Goal: Information Seeking & Learning: Learn about a topic

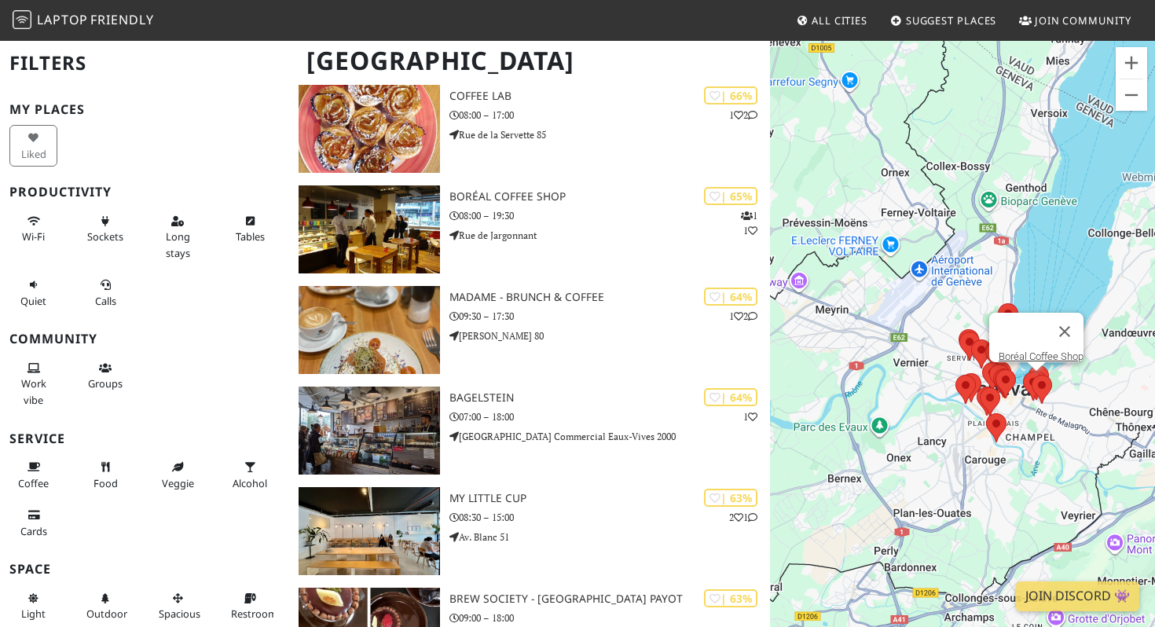
scroll to position [855, 0]
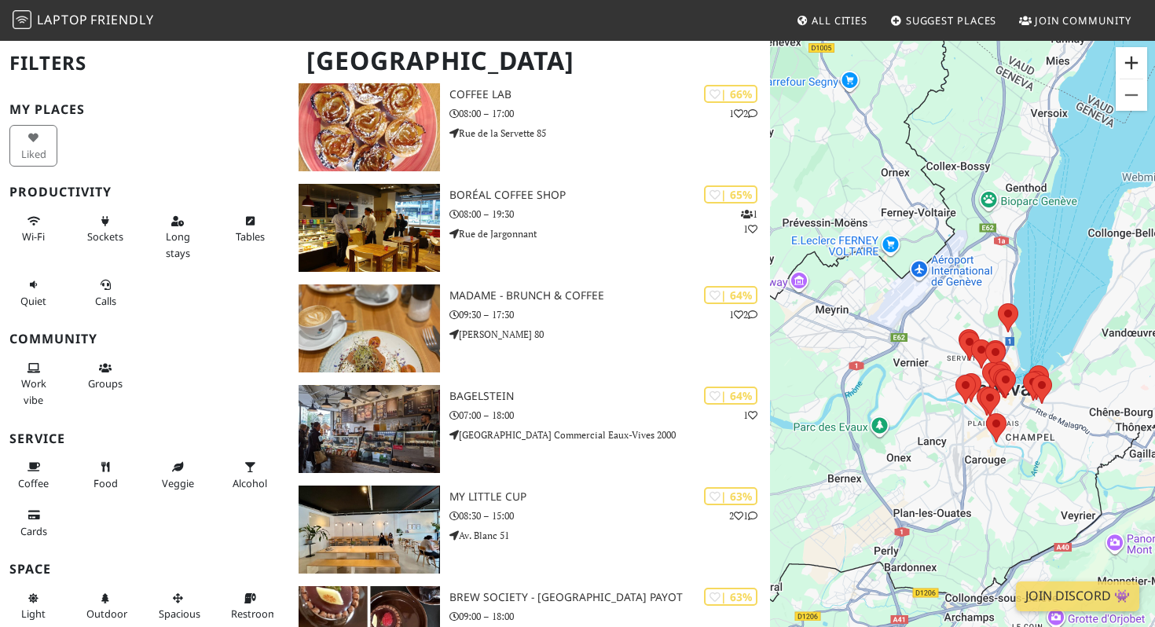
click at [1138, 60] on button "Zoom in" at bounding box center [1131, 62] width 31 height 31
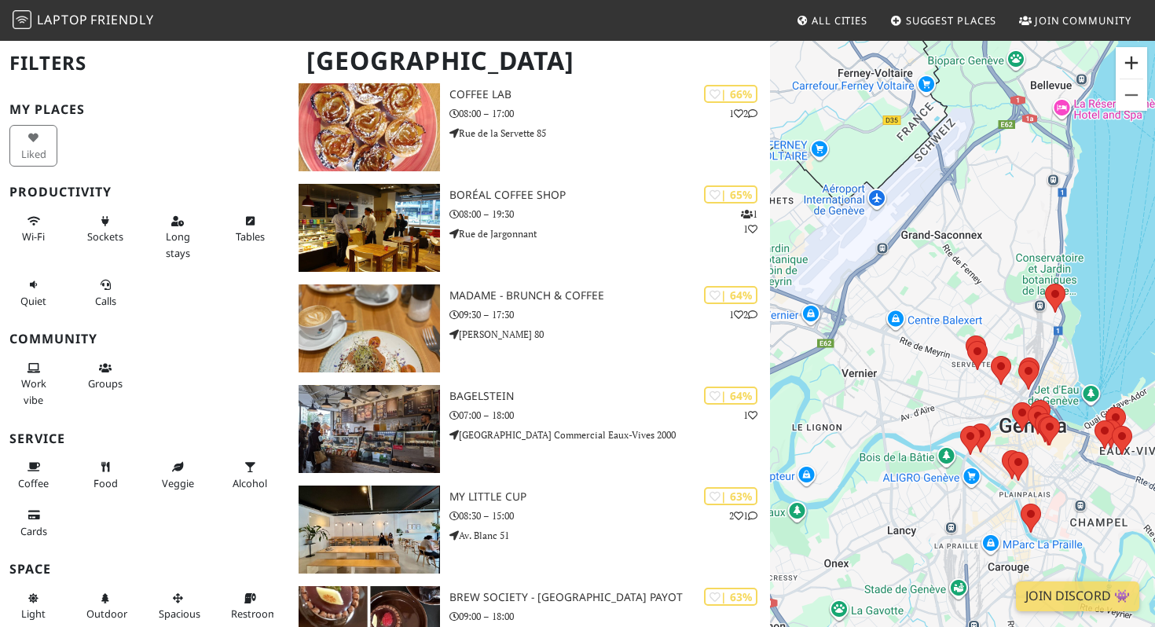
click at [1138, 60] on button "Zoom in" at bounding box center [1131, 62] width 31 height 31
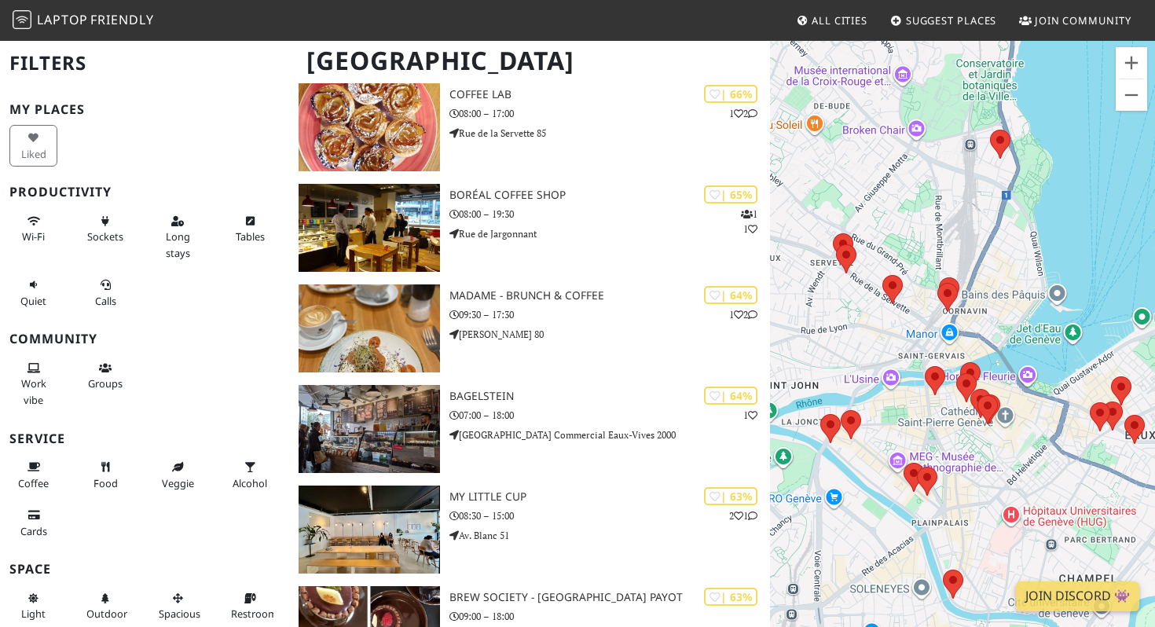
drag, startPoint x: 1082, startPoint y: 354, endPoint x: 933, endPoint y: 239, distance: 188.7
click at [933, 239] on div "To navigate, press the arrow keys." at bounding box center [962, 352] width 385 height 627
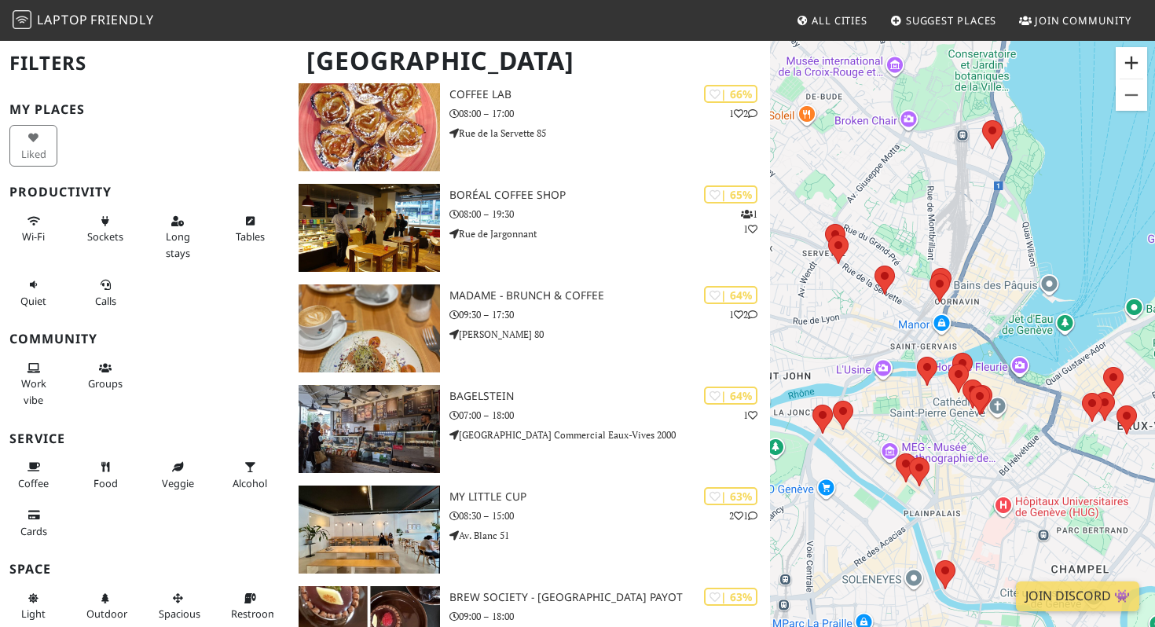
click at [1132, 62] on button "Zoom in" at bounding box center [1131, 62] width 31 height 31
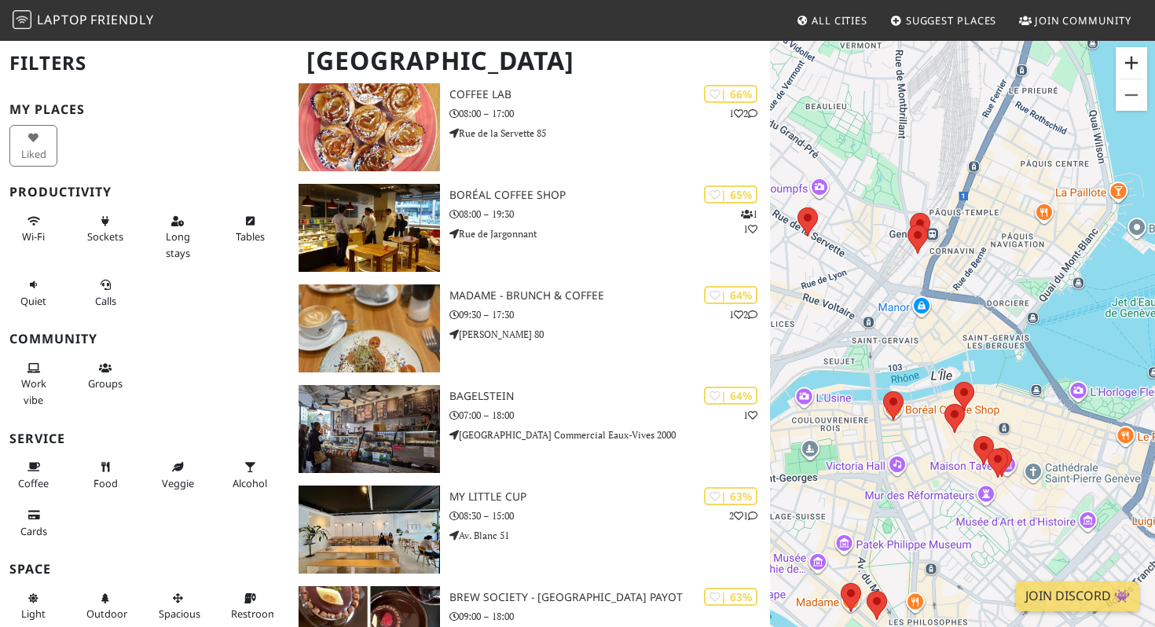
click at [1132, 62] on button "Zoom in" at bounding box center [1131, 62] width 31 height 31
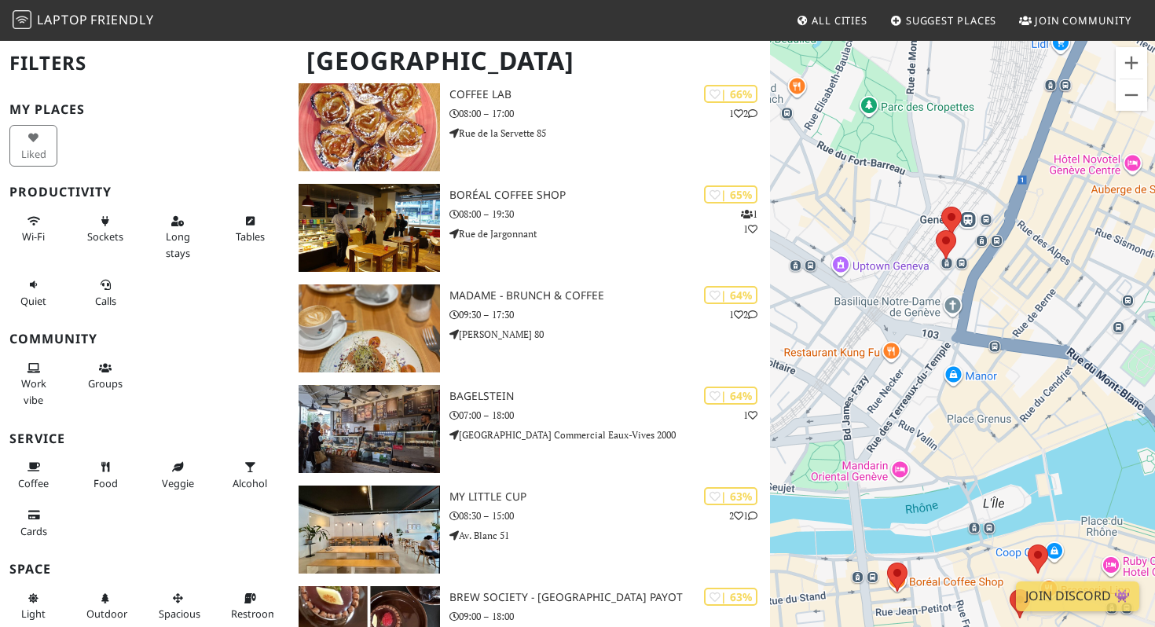
drag, startPoint x: 1006, startPoint y: 268, endPoint x: 1083, endPoint y: 373, distance: 130.4
click at [1083, 375] on div "To navigate, press the arrow keys." at bounding box center [962, 352] width 385 height 627
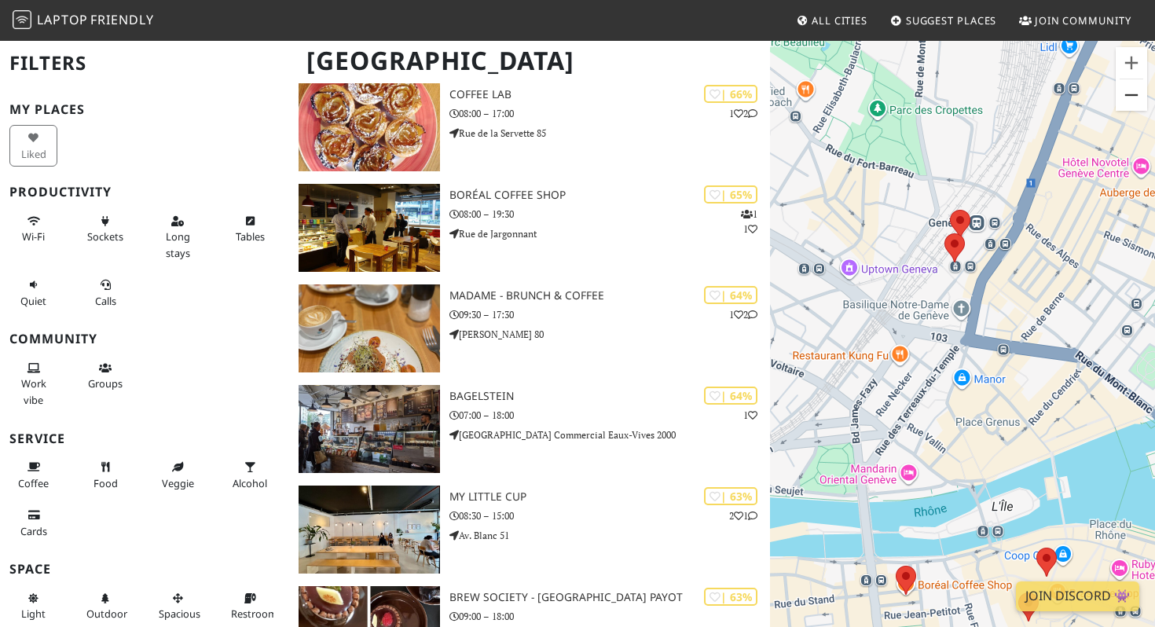
click at [1122, 105] on button "Zoom out" at bounding box center [1131, 94] width 31 height 31
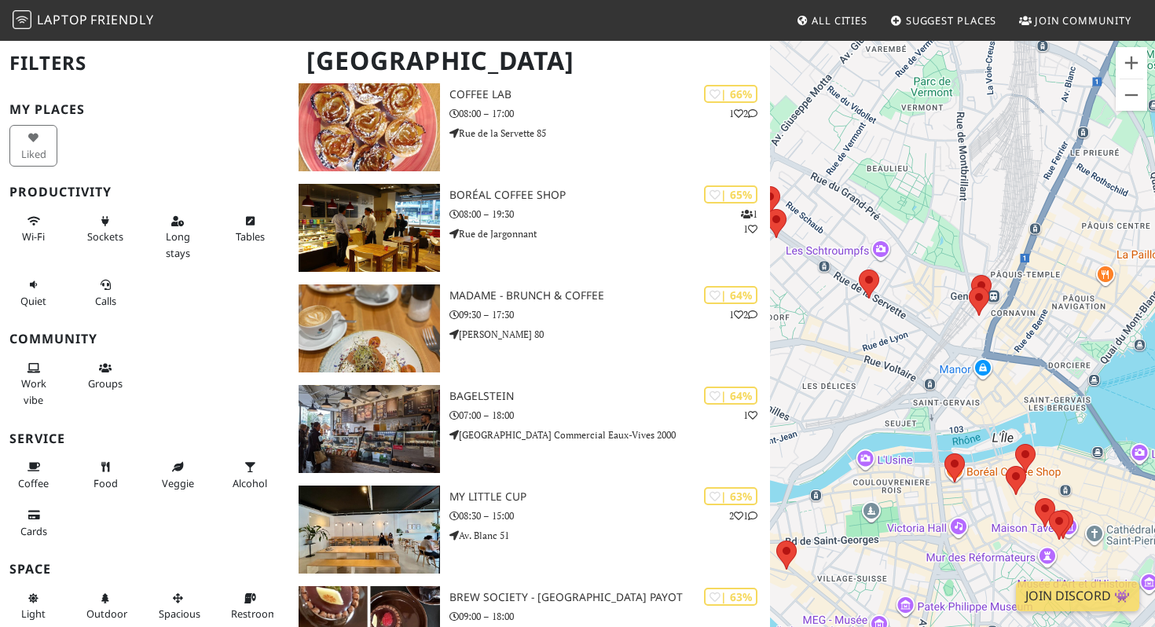
drag, startPoint x: 1061, startPoint y: 319, endPoint x: 1080, endPoint y: 324, distance: 18.9
click at [1080, 325] on div "To navigate, press the arrow keys." at bounding box center [962, 352] width 385 height 627
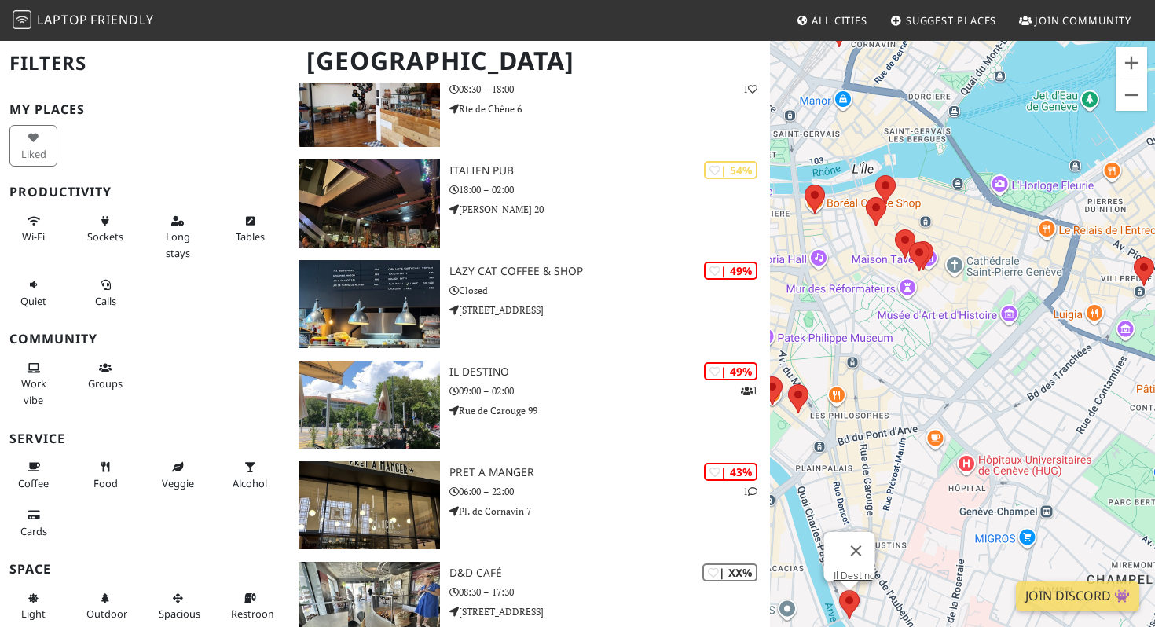
scroll to position [1683, 0]
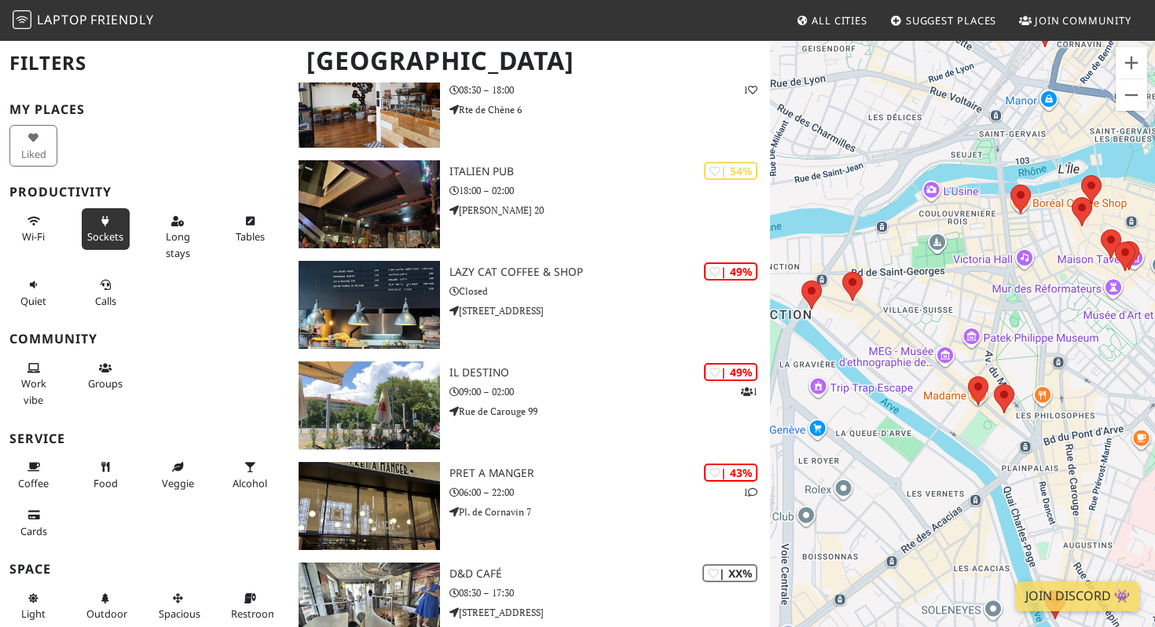
click at [97, 229] on span "Sockets" at bounding box center [105, 236] width 36 height 14
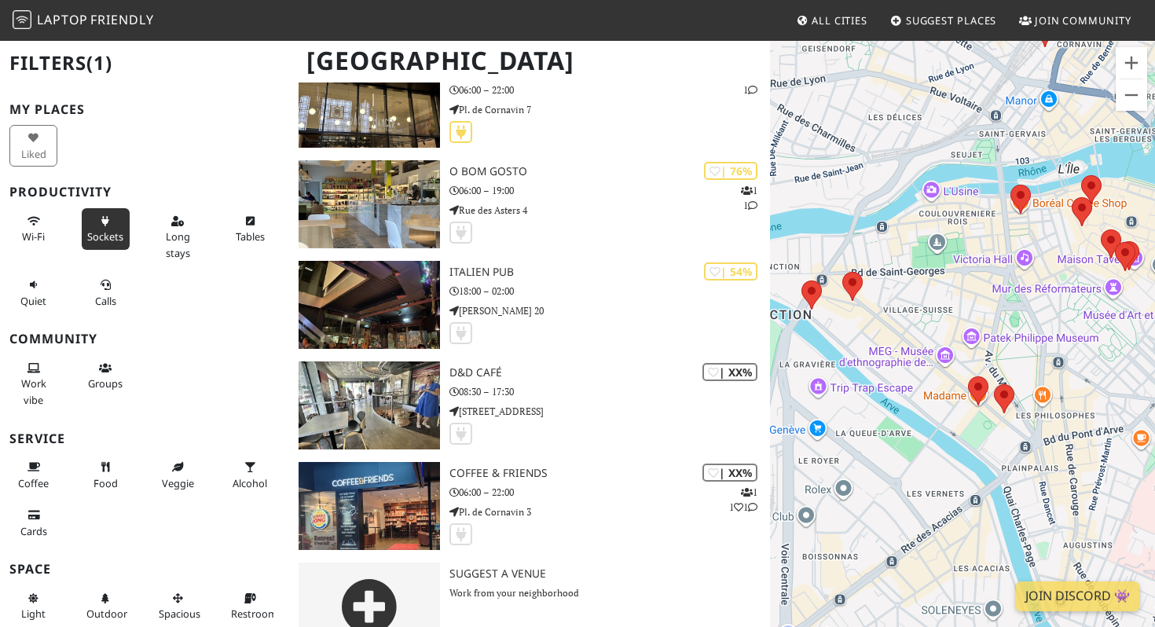
scroll to position [1281, 0]
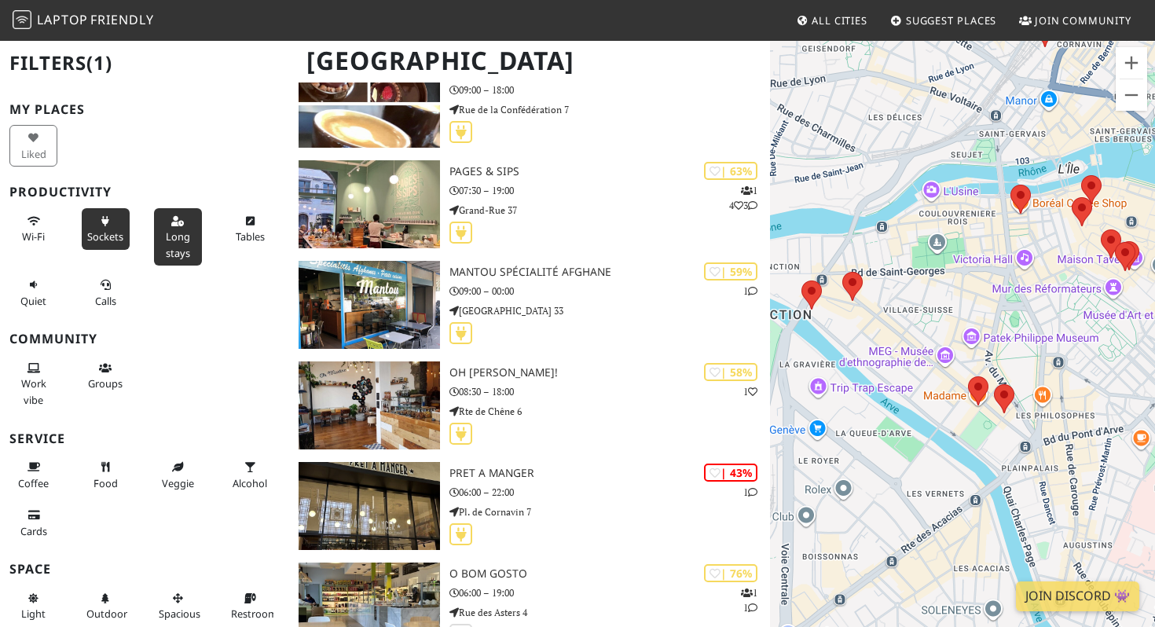
click at [180, 241] on span "Long stays" at bounding box center [178, 244] width 24 height 30
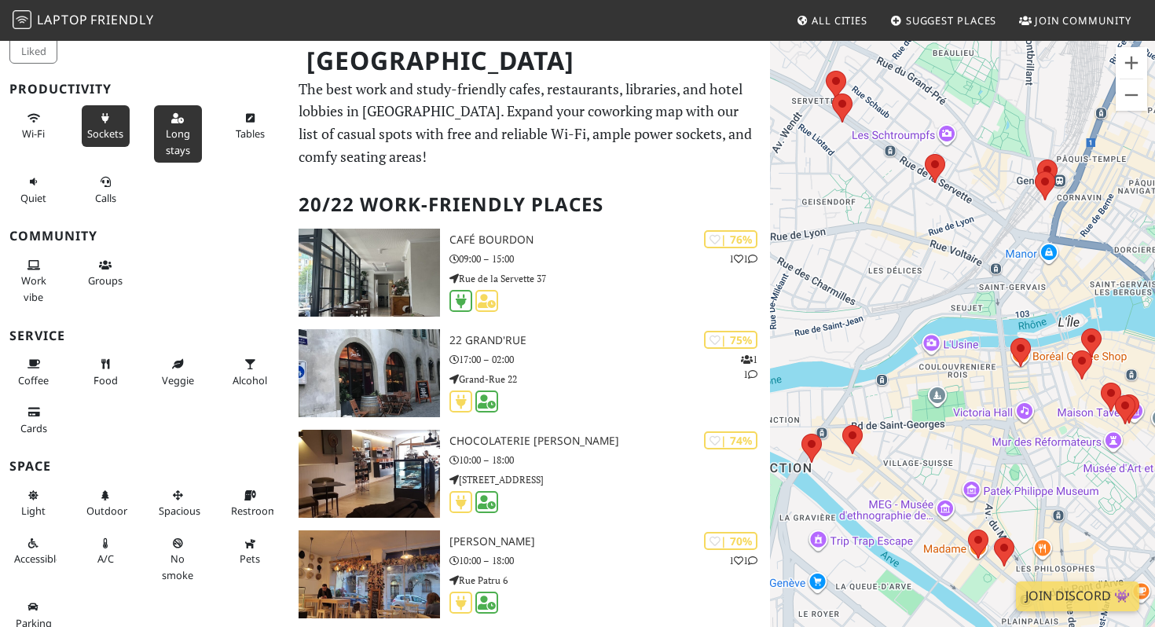
scroll to position [108, 0]
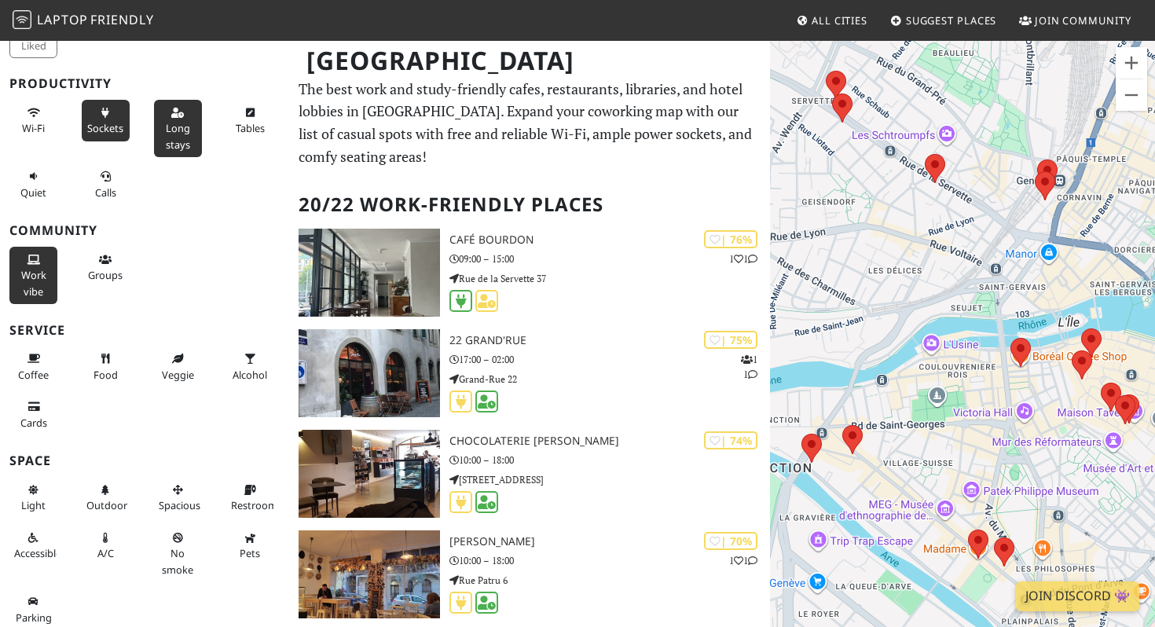
click at [29, 269] on span "Work vibe" at bounding box center [33, 283] width 25 height 30
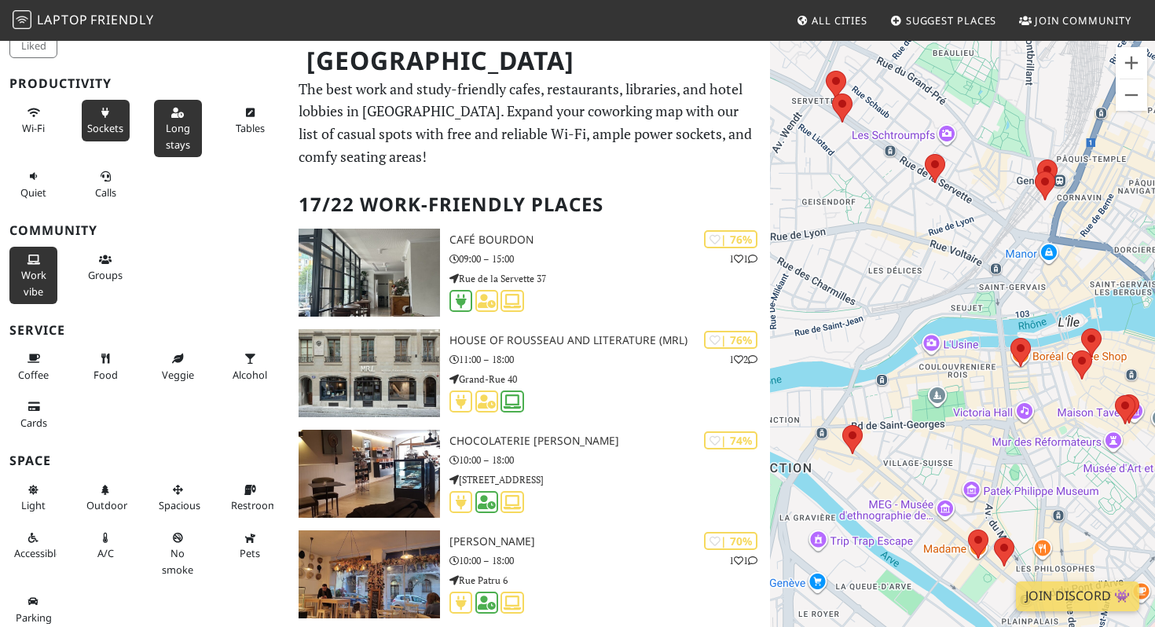
scroll to position [115, 0]
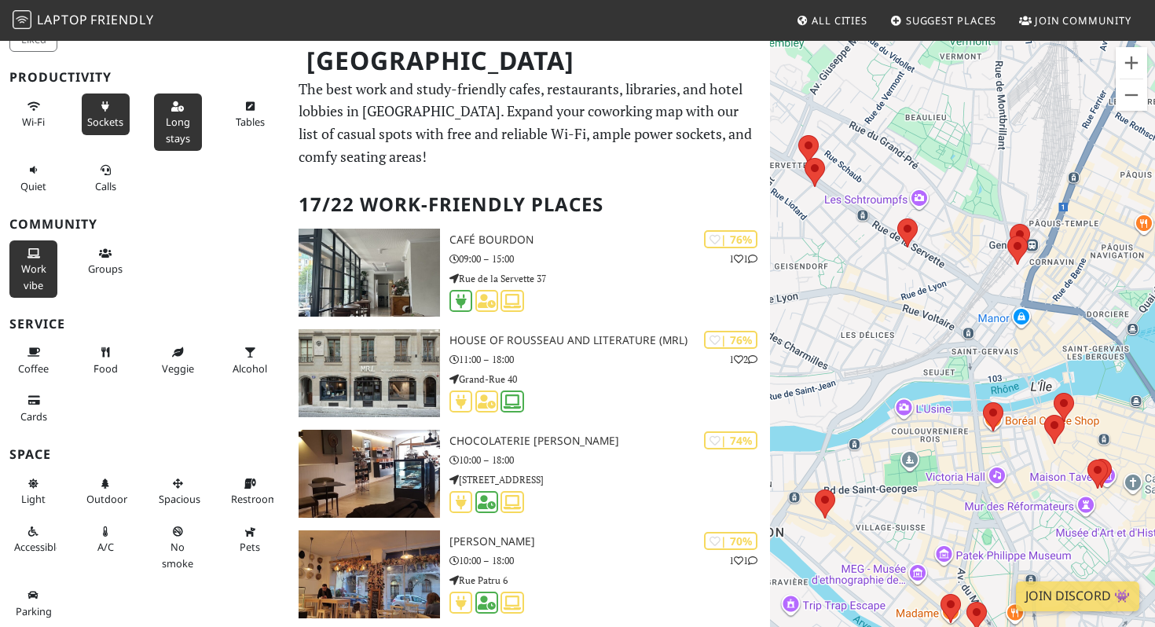
drag, startPoint x: 848, startPoint y: 185, endPoint x: 874, endPoint y: 252, distance: 71.9
click at [874, 252] on div "To navigate, press the arrow keys." at bounding box center [962, 352] width 385 height 627
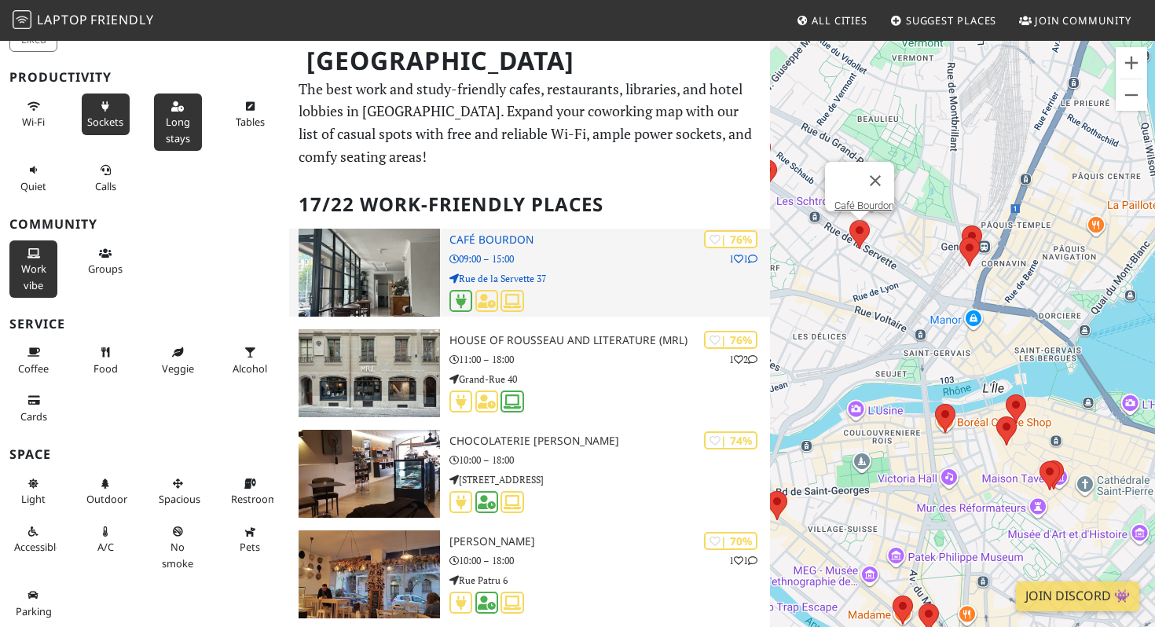
click at [568, 253] on p "09:00 – 15:00" at bounding box center [609, 258] width 321 height 15
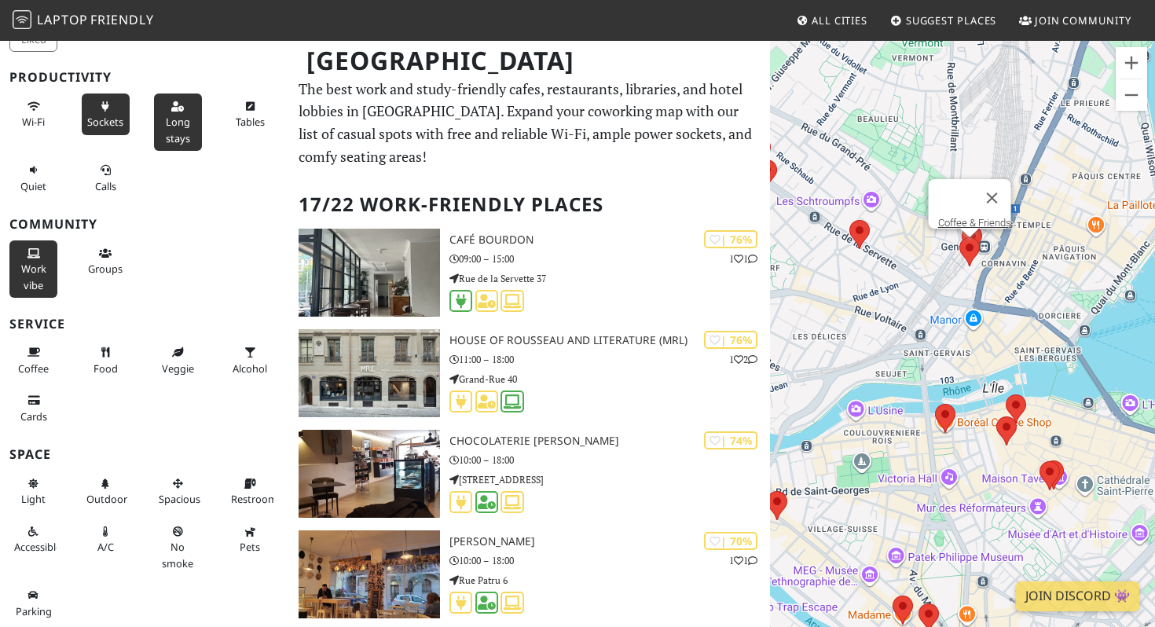
click at [959, 237] on area at bounding box center [959, 237] width 0 height 0
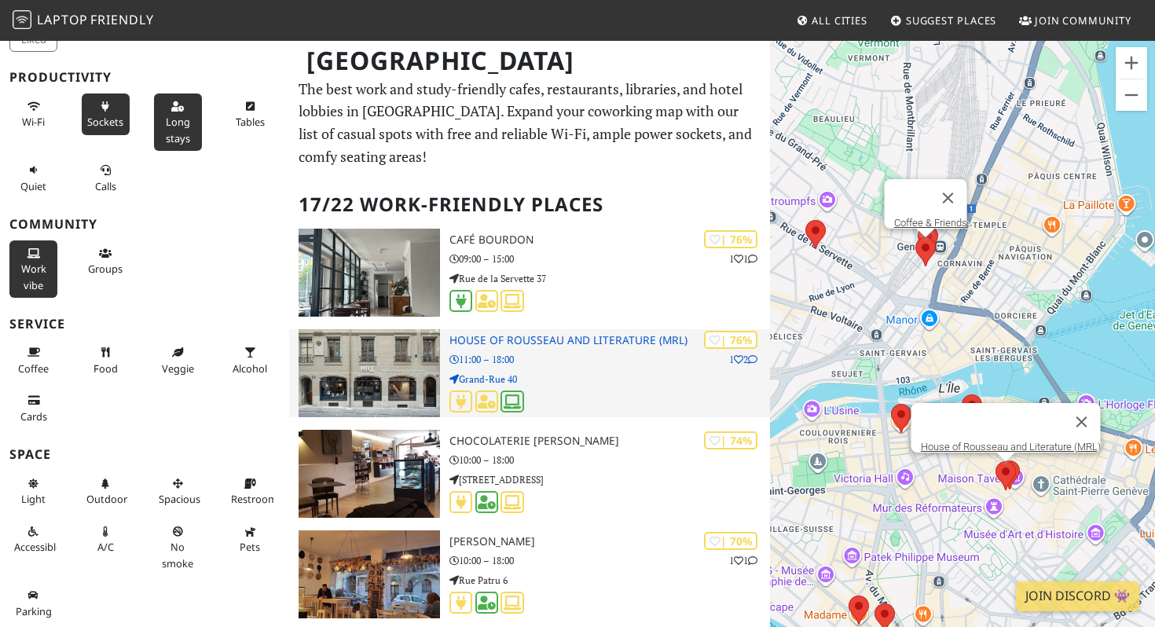
click at [559, 365] on p "11:00 – 18:00" at bounding box center [609, 359] width 321 height 15
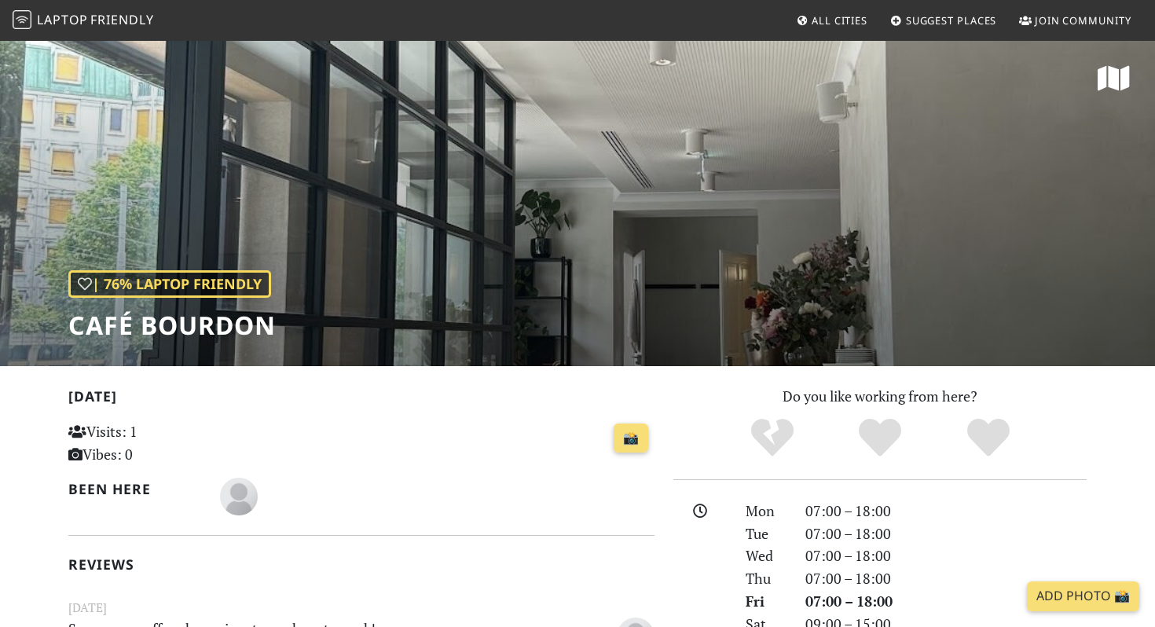
click at [563, 260] on div "| 76% Laptop Friendly Café Bourdon" at bounding box center [577, 202] width 1155 height 327
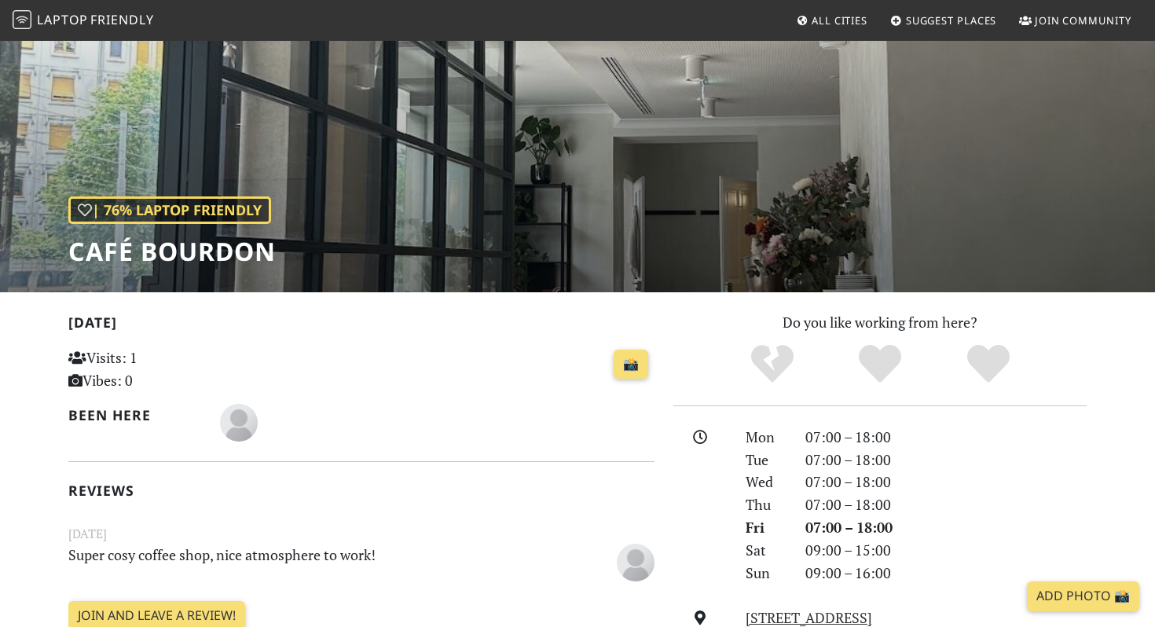
scroll to position [123, 0]
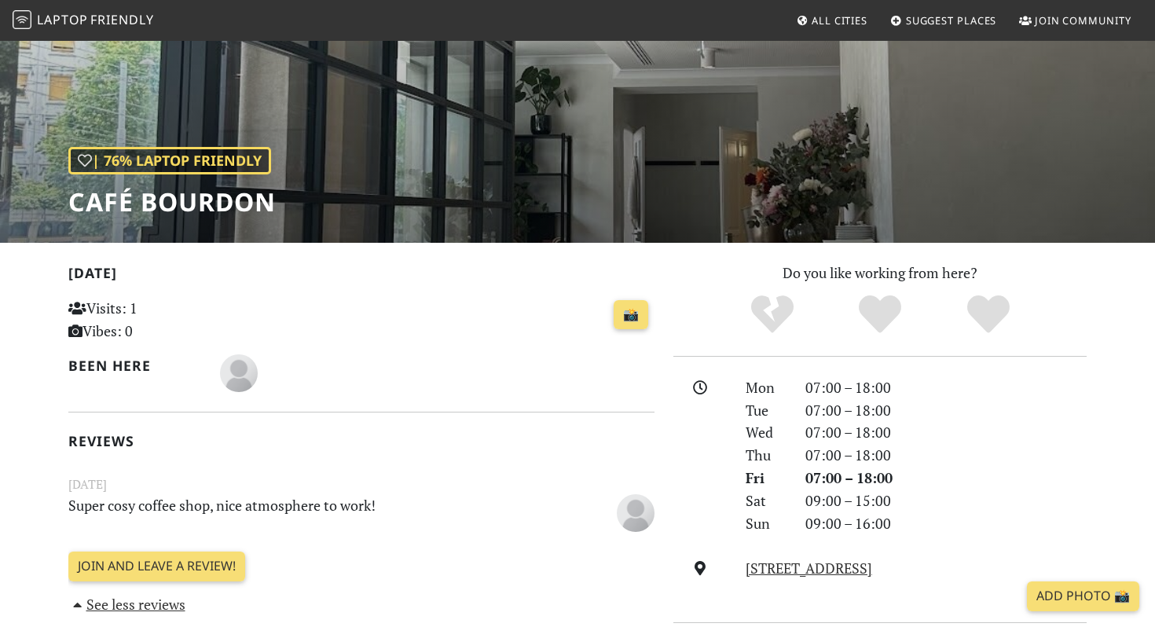
click at [541, 177] on div "| 76% Laptop Friendly Café Bourdon" at bounding box center [577, 79] width 1155 height 327
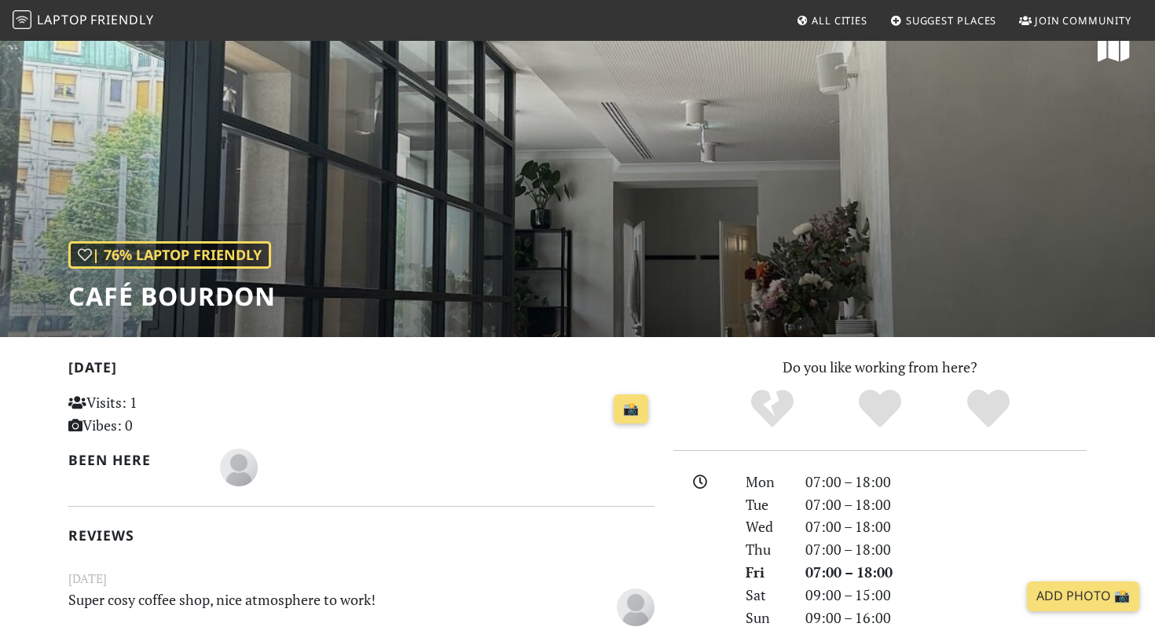
scroll to position [0, 0]
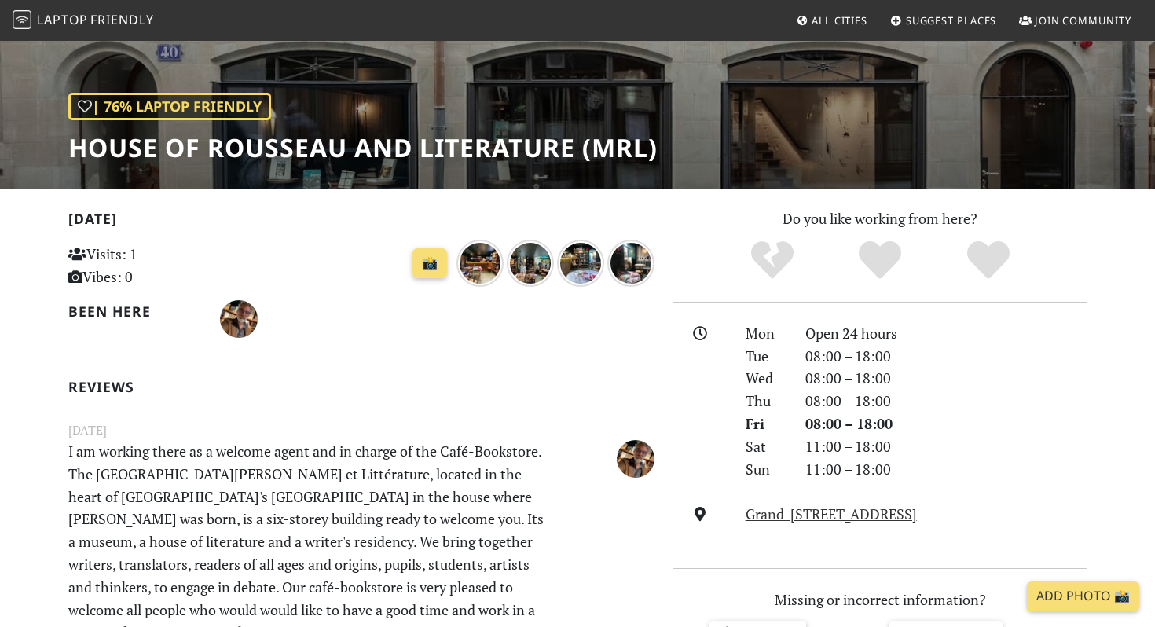
scroll to position [178, 0]
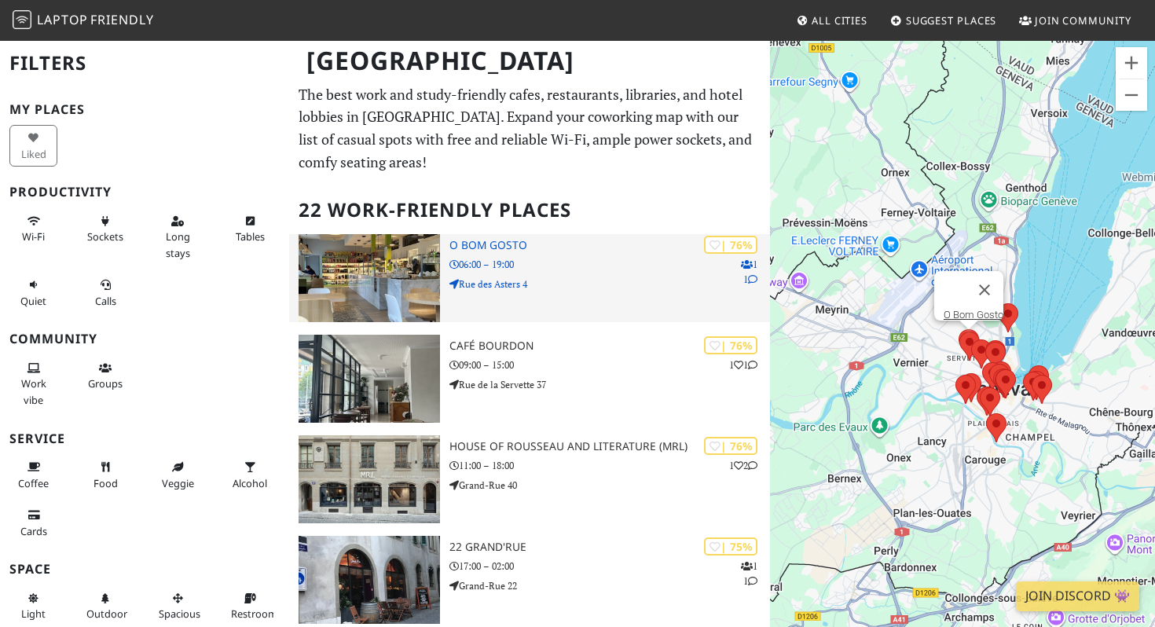
click at [551, 270] on p "06:00 – 19:00" at bounding box center [609, 264] width 321 height 15
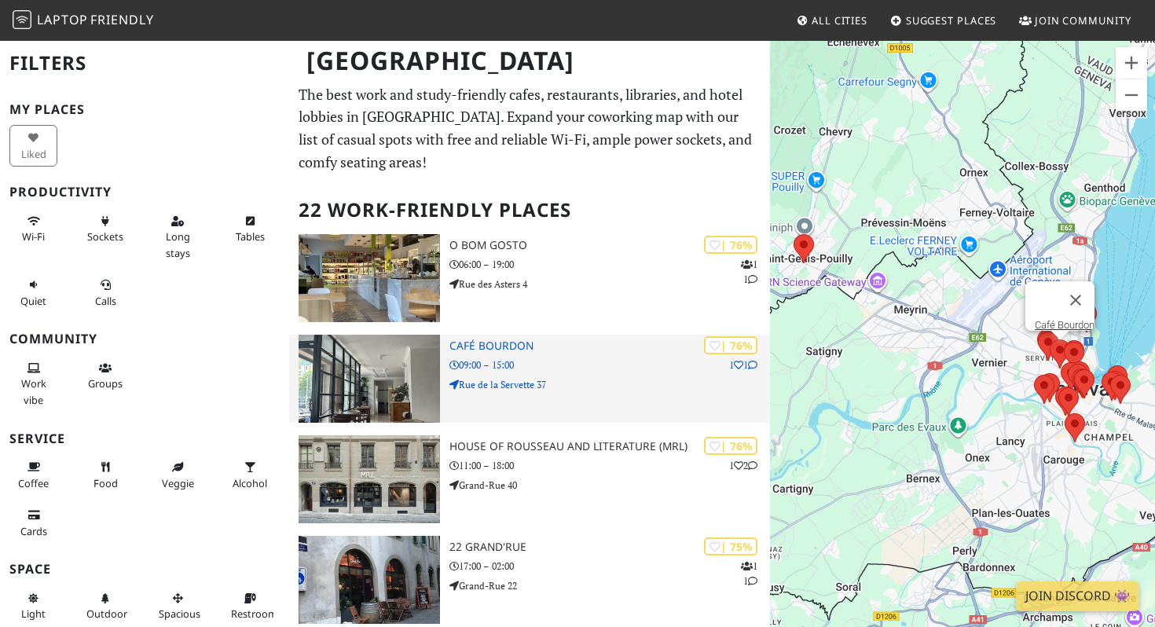
click at [367, 367] on img at bounding box center [369, 379] width 141 height 88
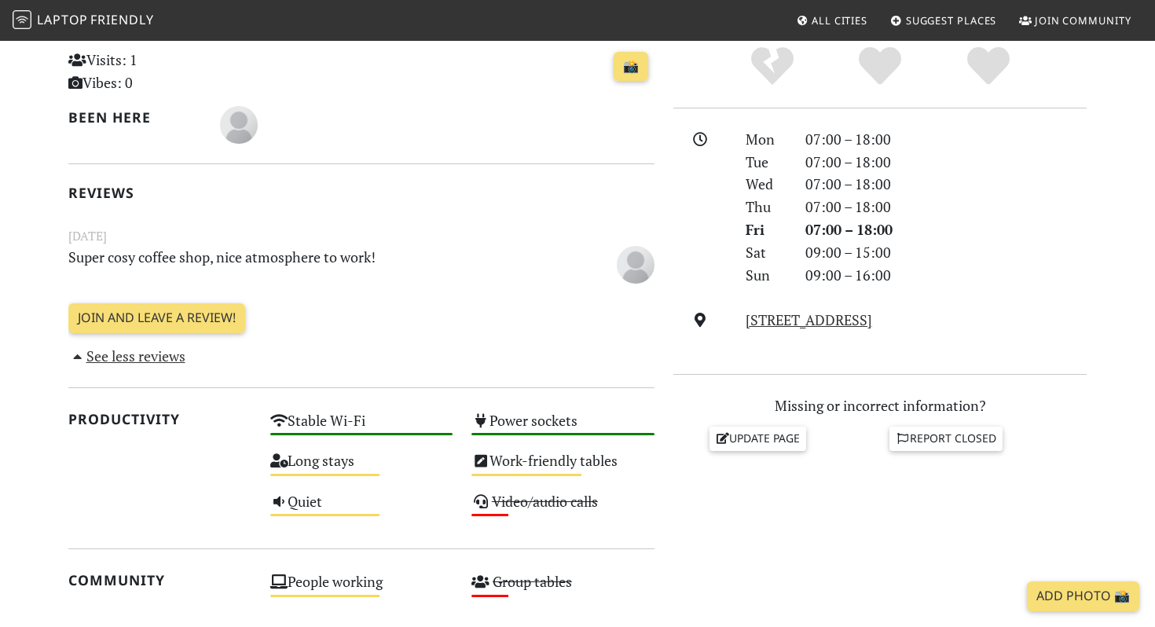
scroll to position [377, 0]
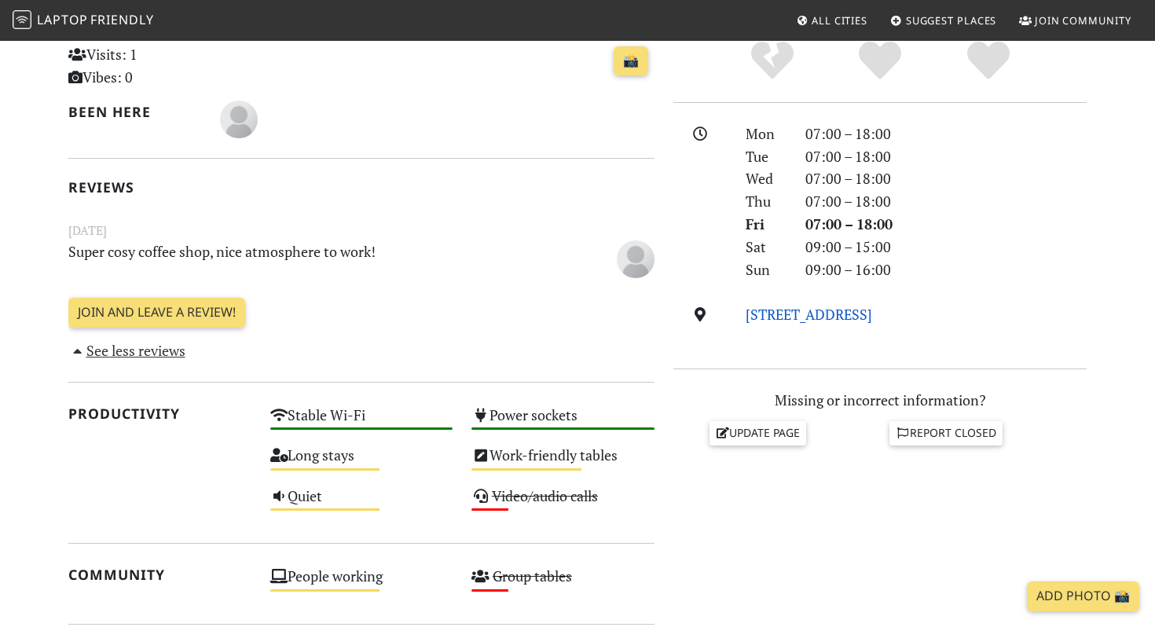
click at [803, 319] on link "[STREET_ADDRESS]" at bounding box center [809, 314] width 126 height 19
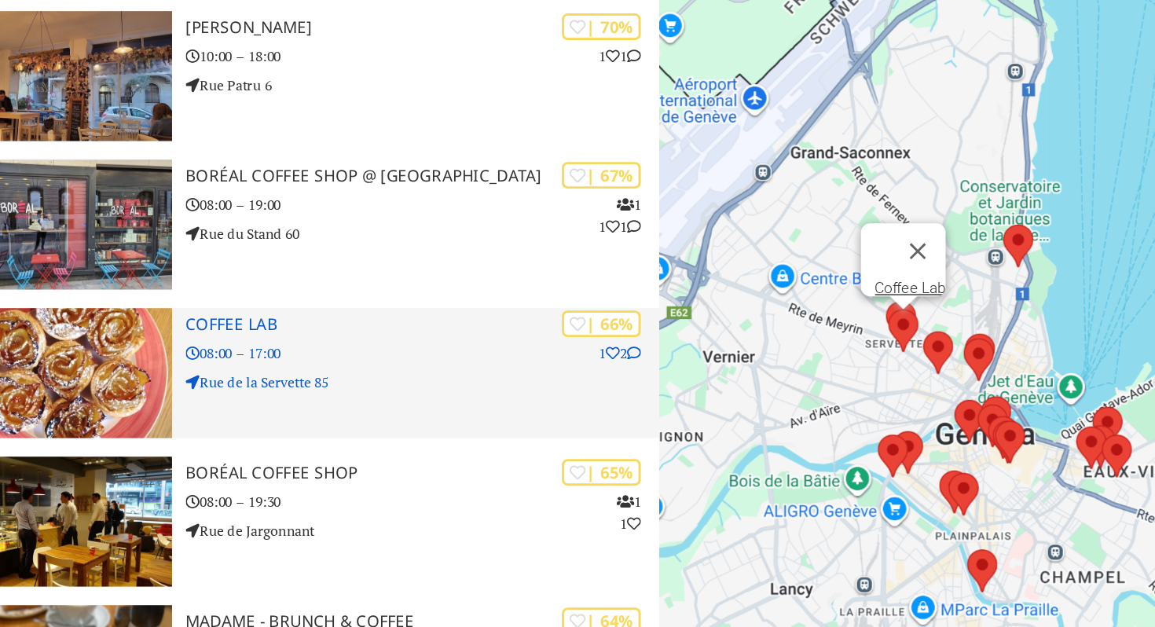
scroll to position [606, 0]
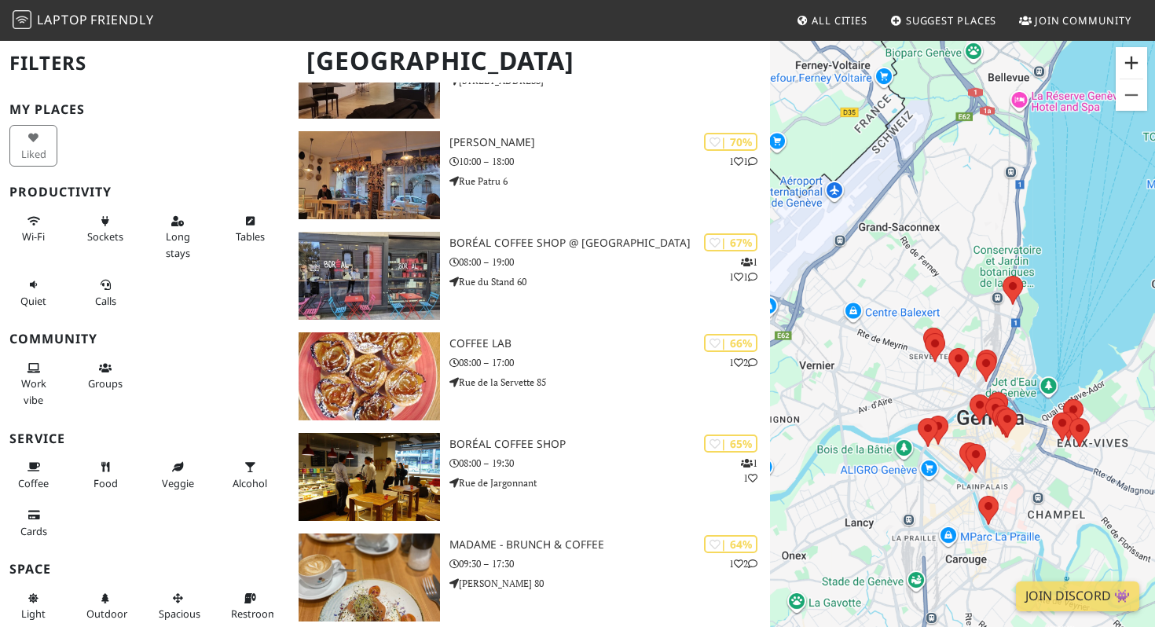
click at [1127, 67] on button "Zoom in" at bounding box center [1131, 62] width 31 height 31
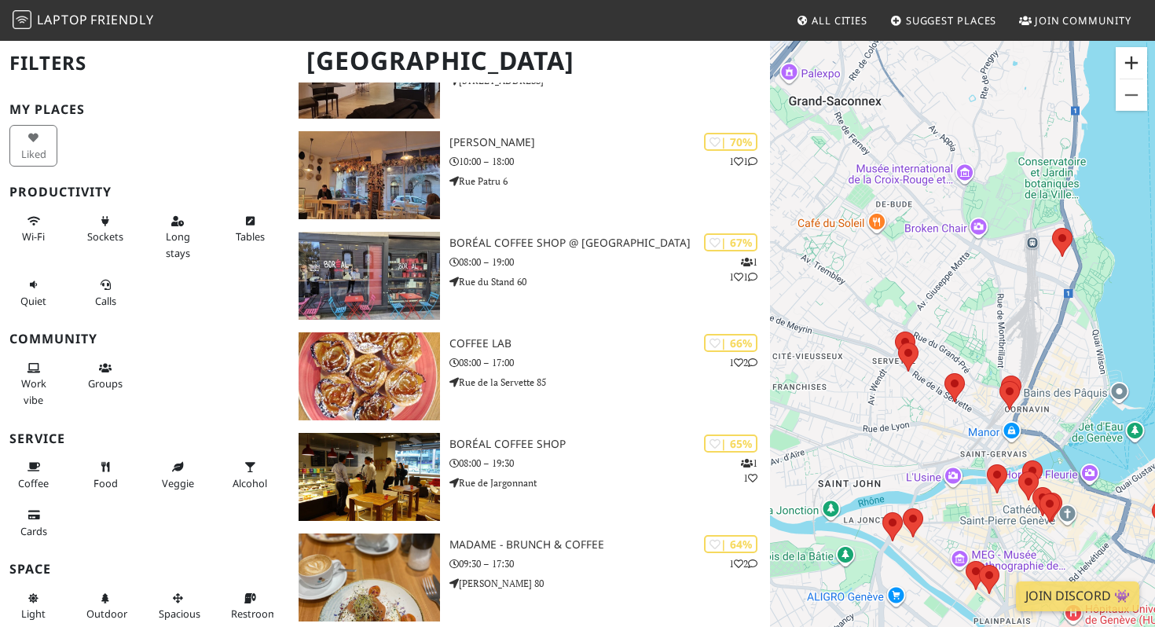
click at [1127, 67] on button "Zoom in" at bounding box center [1131, 62] width 31 height 31
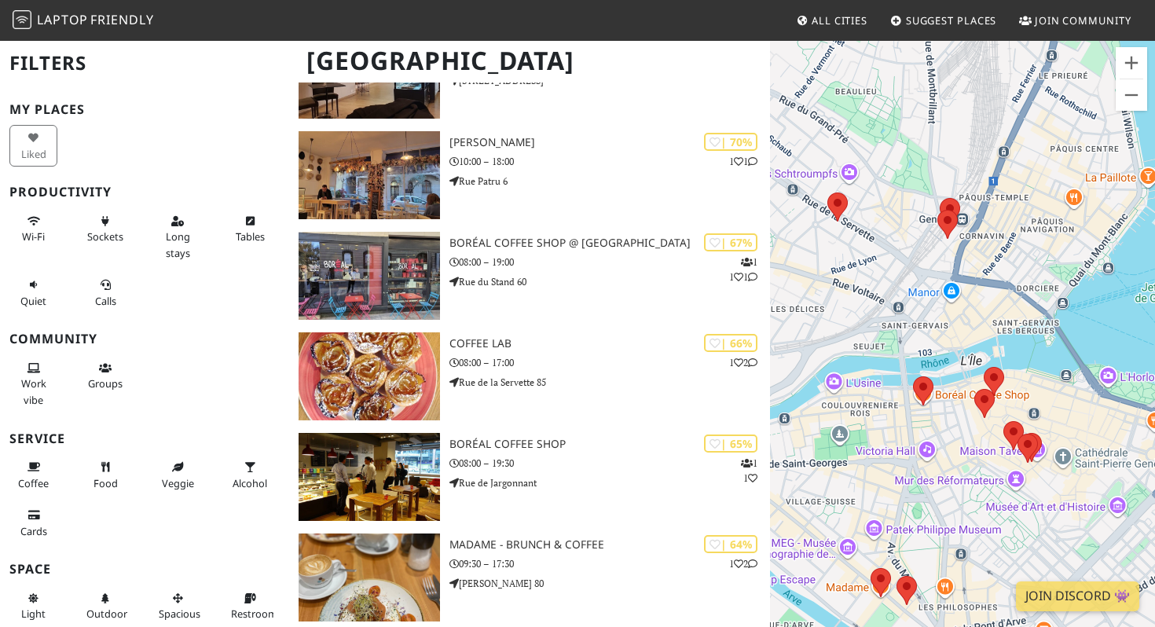
drag, startPoint x: 1078, startPoint y: 412, endPoint x: 967, endPoint y: 178, distance: 259.7
click at [967, 177] on div "To navigate, press the arrow keys." at bounding box center [962, 352] width 385 height 627
